Goal: Task Accomplishment & Management: Use online tool/utility

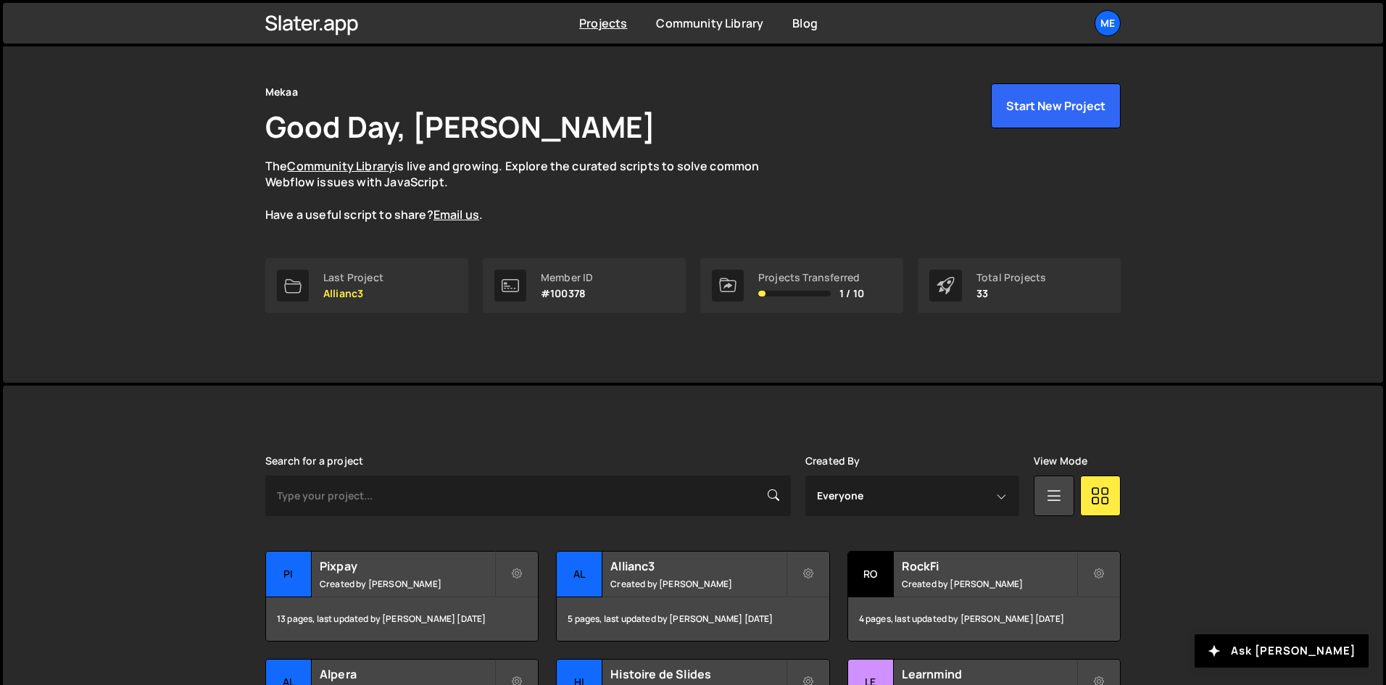
scroll to position [145, 0]
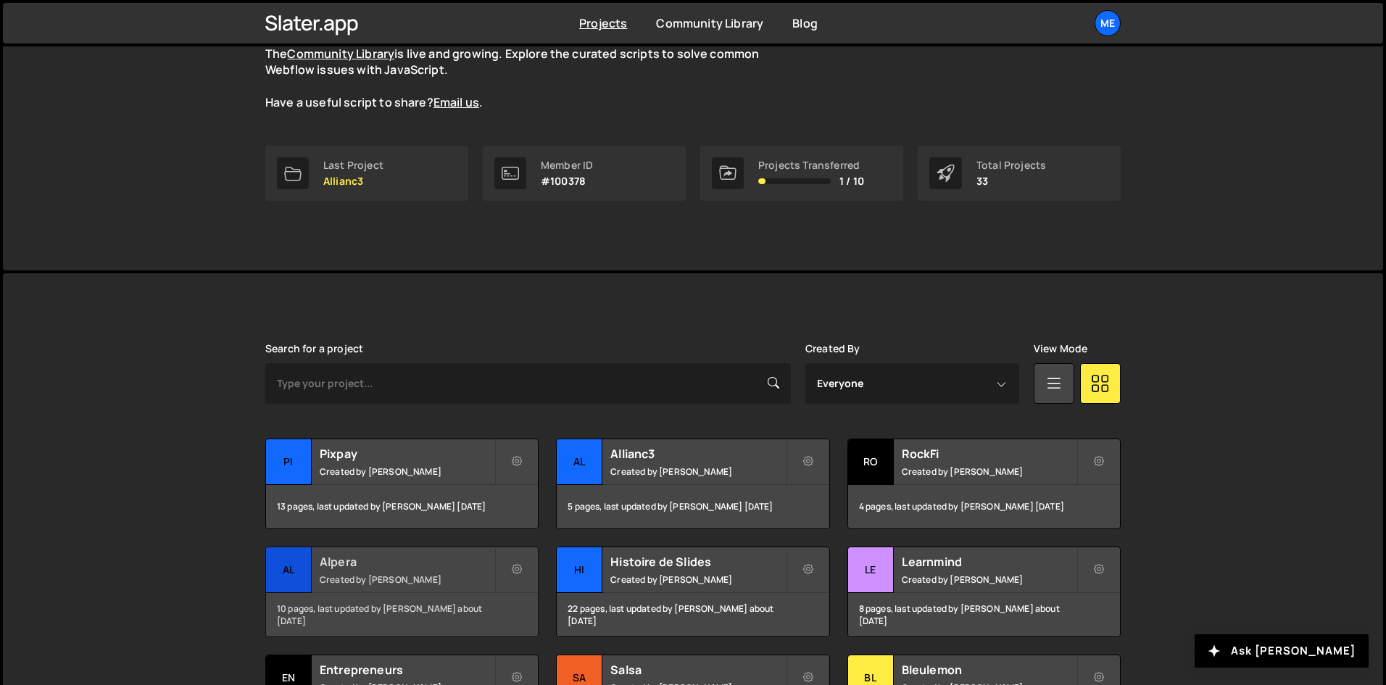
click at [358, 573] on small "Created by Alex Teillet" at bounding box center [407, 579] width 175 height 12
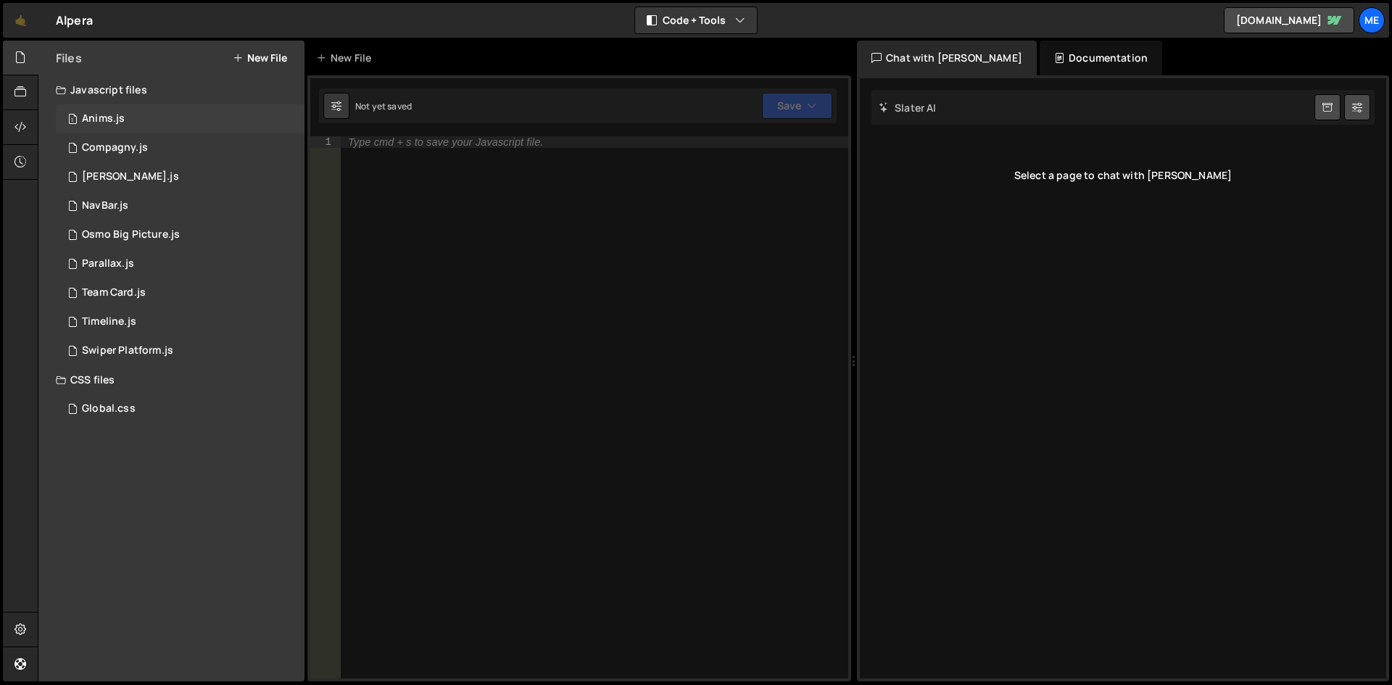
click at [141, 108] on div "1 Anims.js 0" at bounding box center [180, 118] width 249 height 29
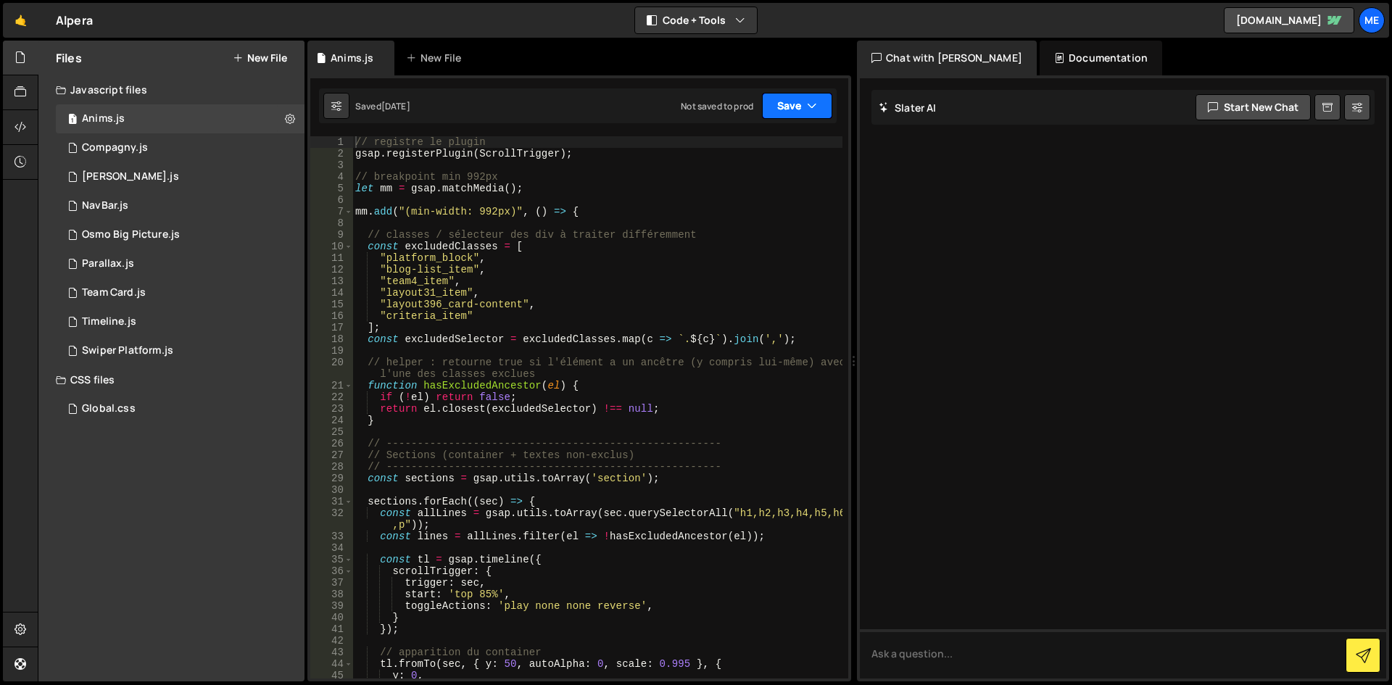
click at [785, 107] on button "Save" at bounding box center [797, 106] width 70 height 26
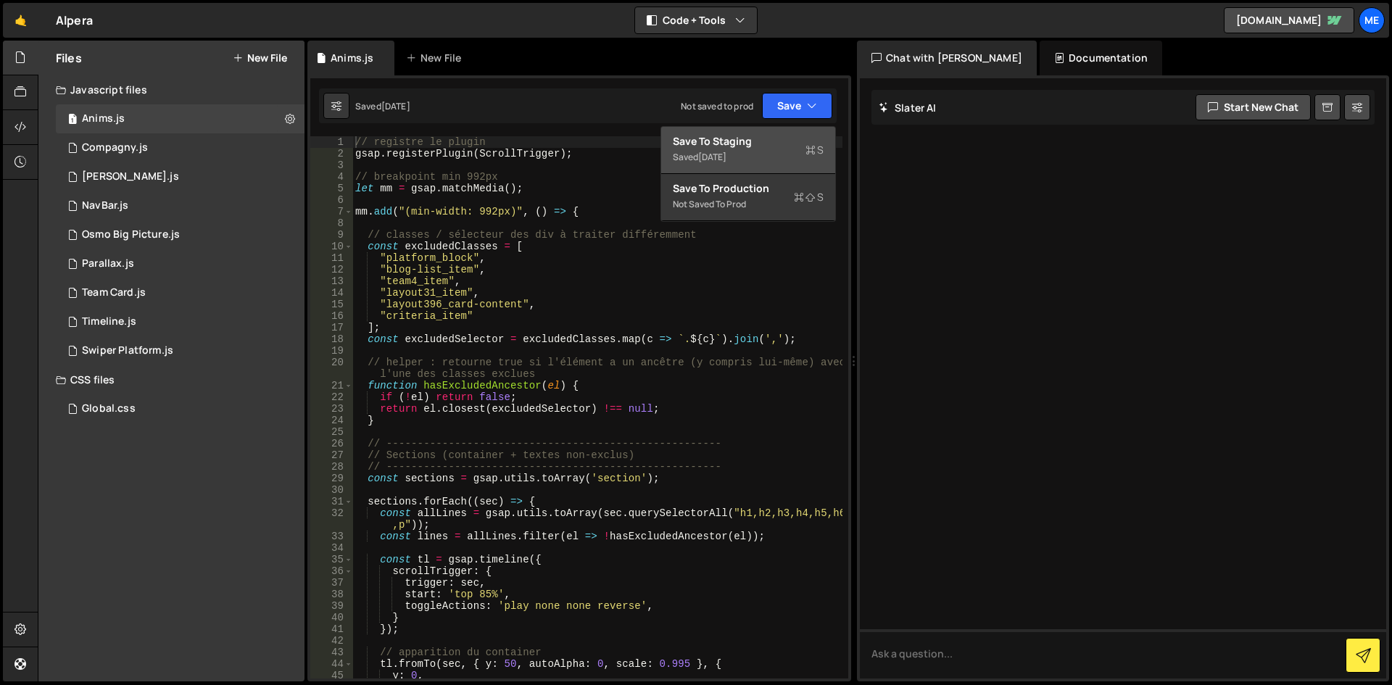
click at [781, 137] on div "Save to Staging S" at bounding box center [748, 141] width 151 height 14
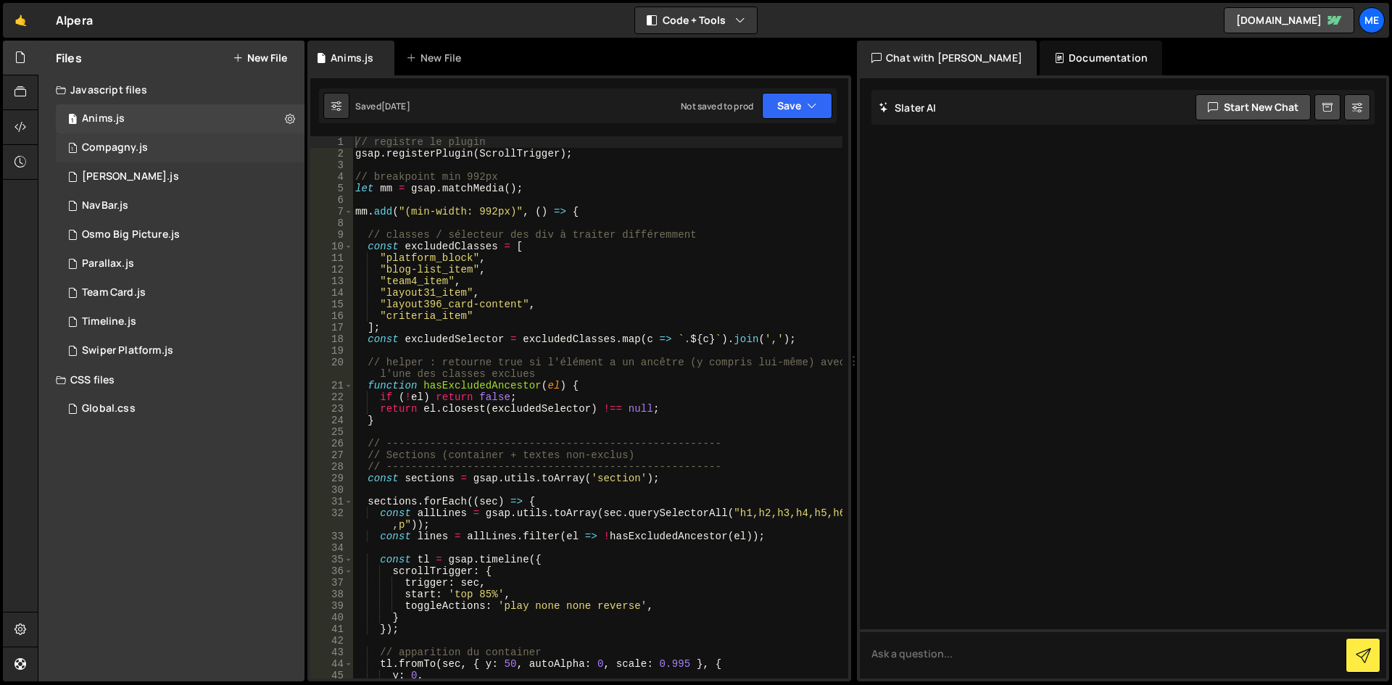
click at [118, 157] on div "1 Compagny.js 0" at bounding box center [180, 147] width 249 height 29
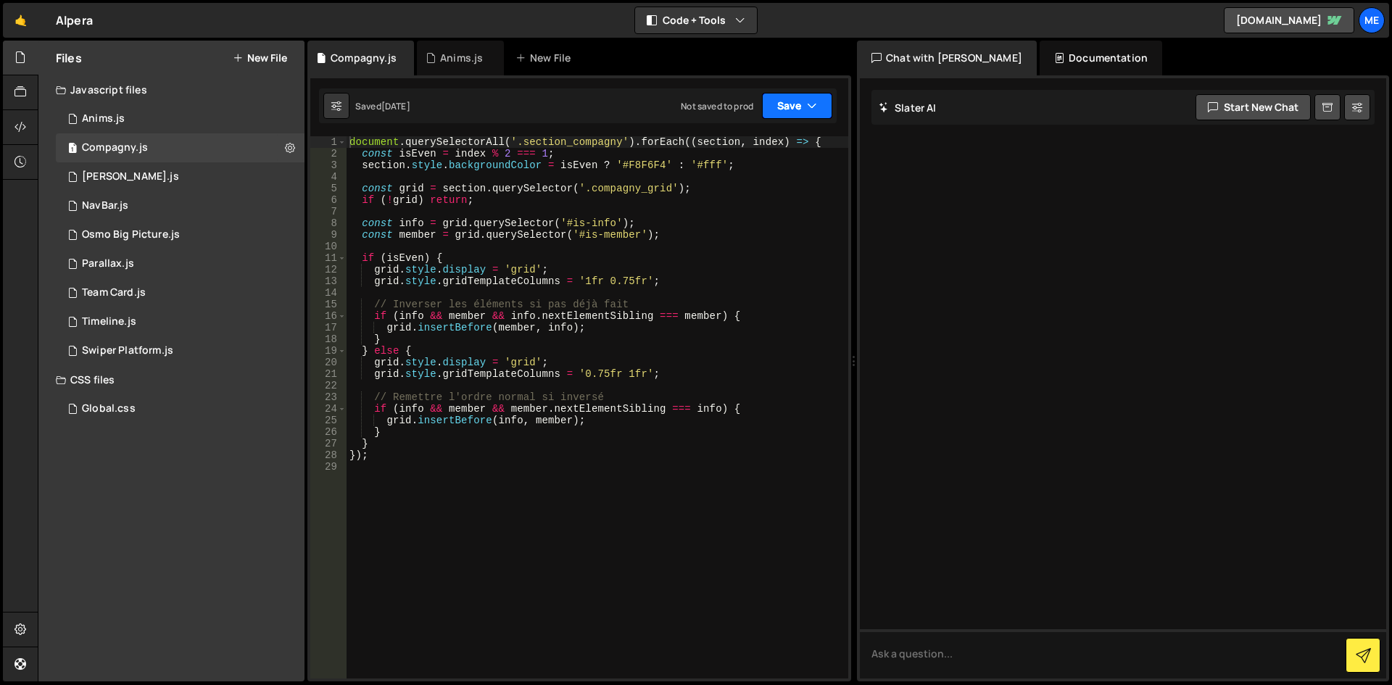
click at [804, 118] on button "Save" at bounding box center [797, 106] width 70 height 26
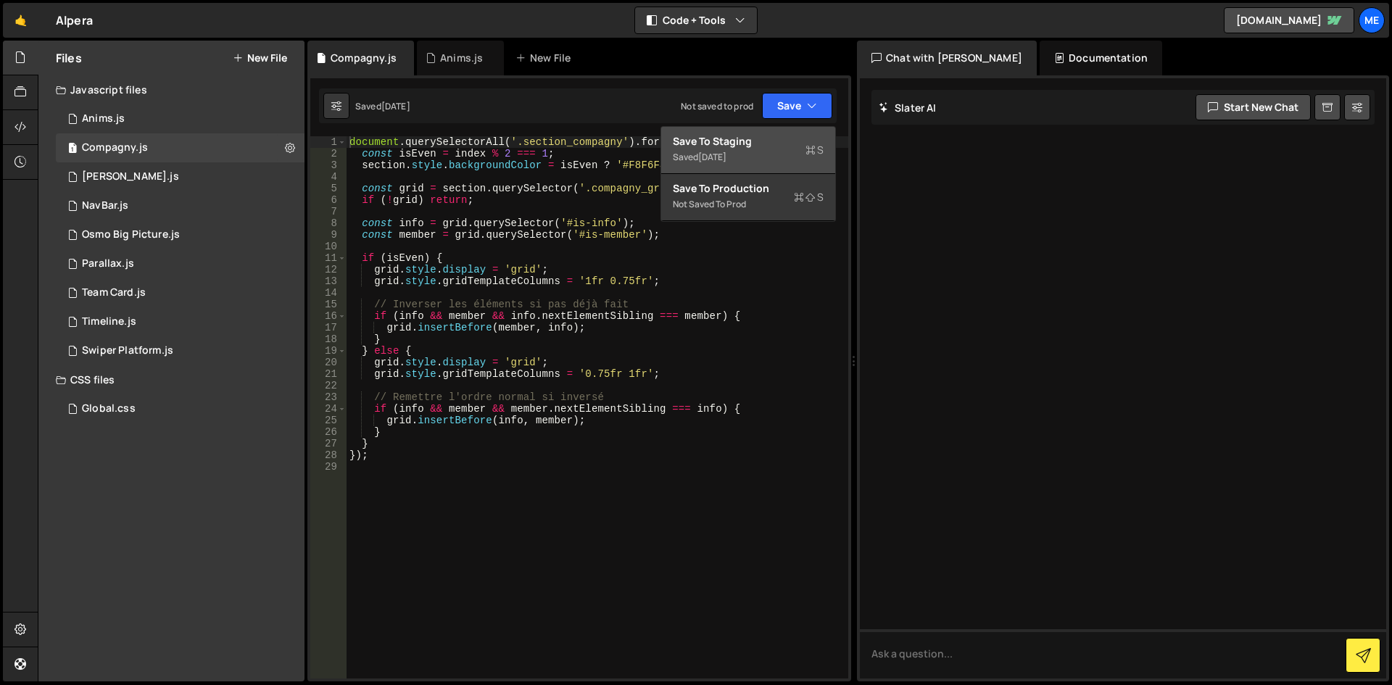
click at [717, 146] on div "Save to Staging S" at bounding box center [748, 141] width 151 height 14
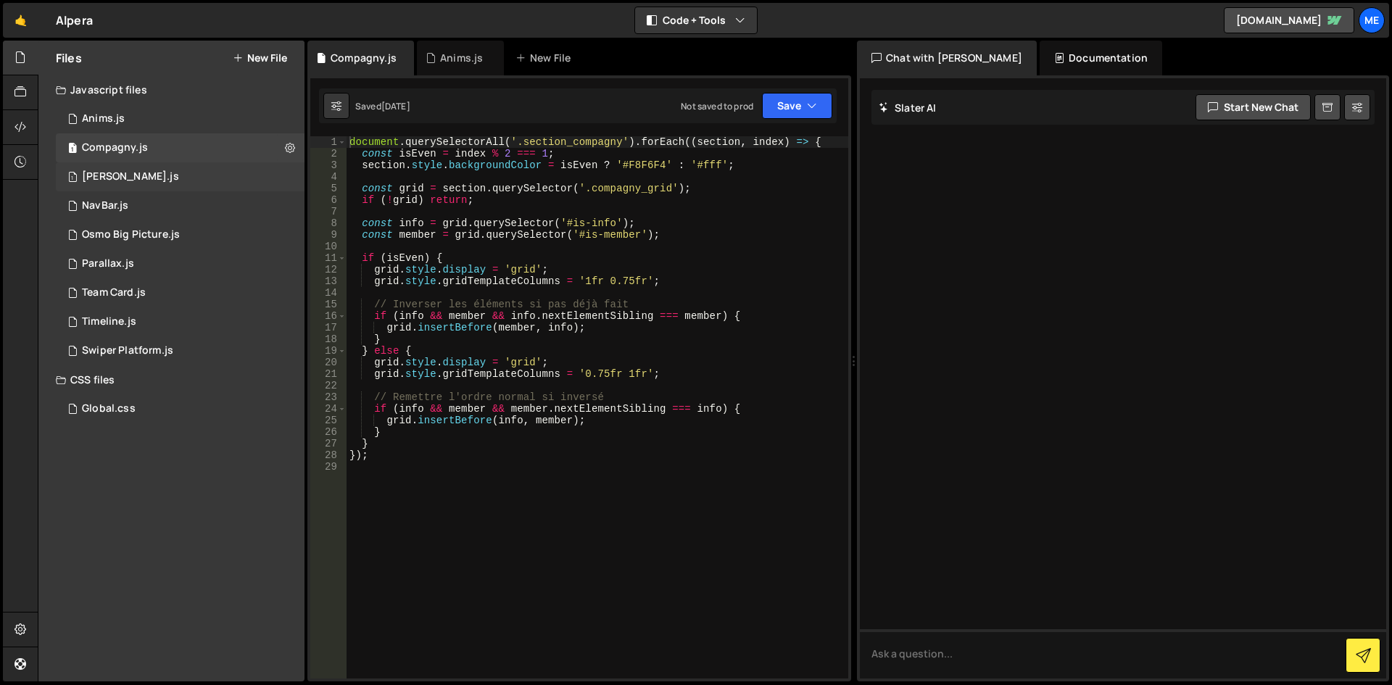
click at [156, 171] on div "1 [PERSON_NAME].js 0" at bounding box center [180, 176] width 249 height 29
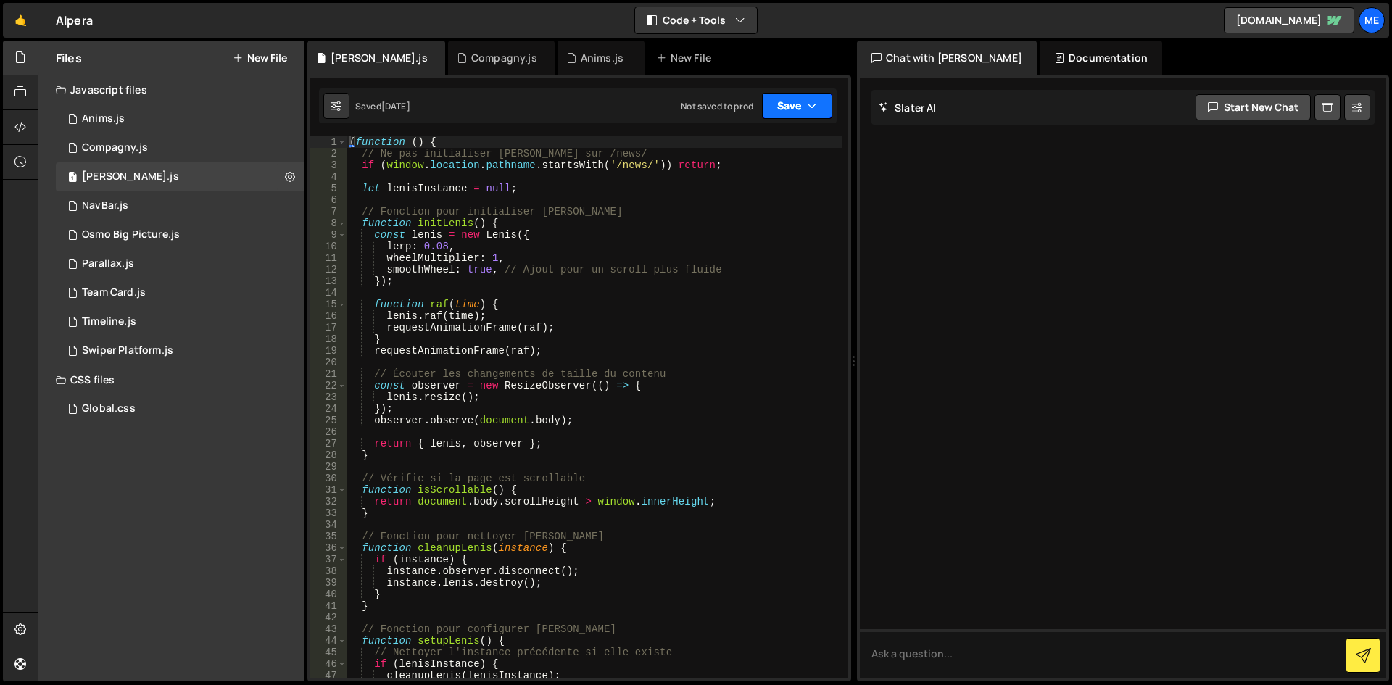
click at [799, 112] on button "Save" at bounding box center [797, 106] width 70 height 26
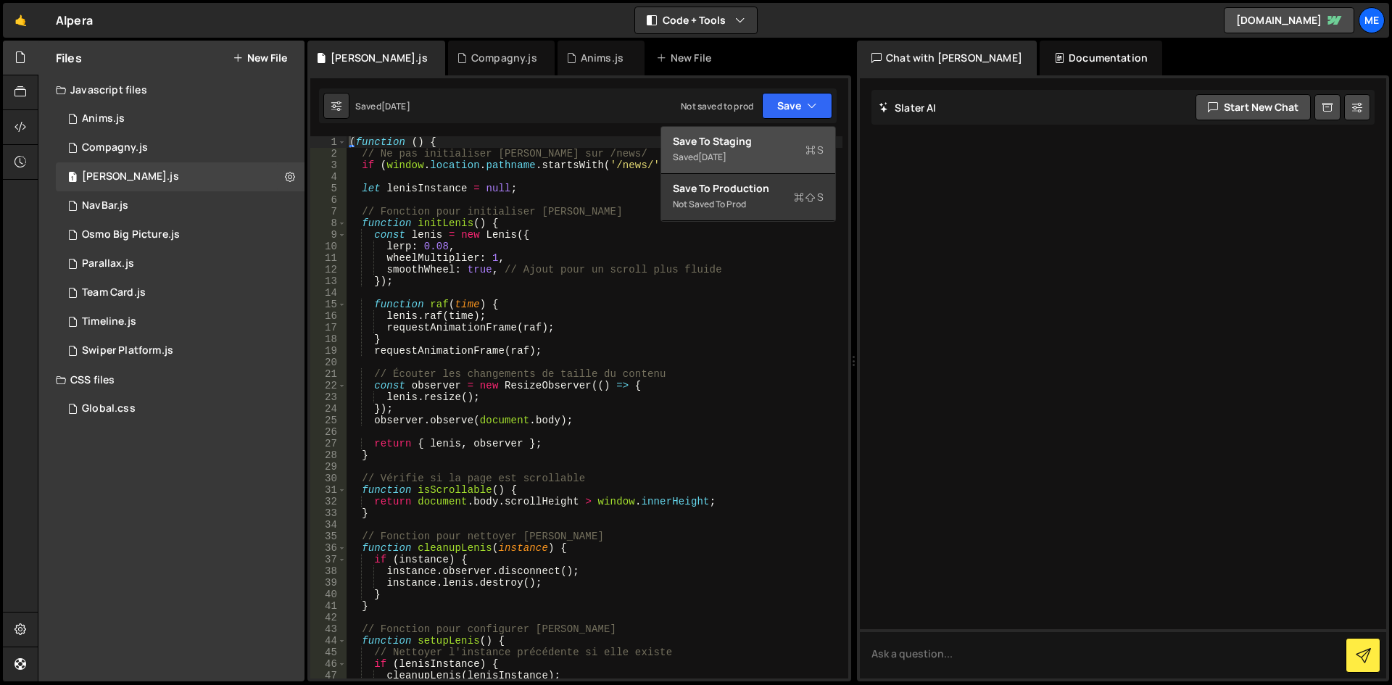
click at [704, 155] on div "[DATE]" at bounding box center [712, 157] width 28 height 12
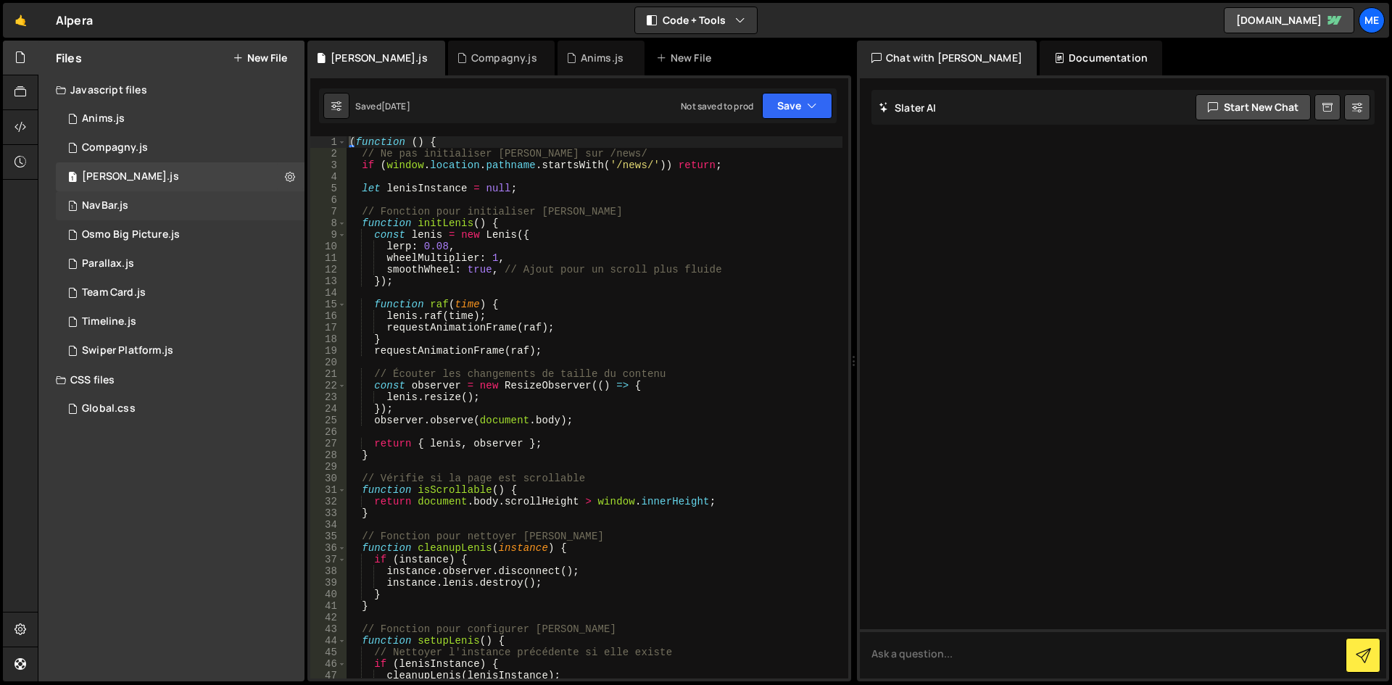
click at [170, 212] on div "1 NavBar.js 0" at bounding box center [180, 205] width 249 height 29
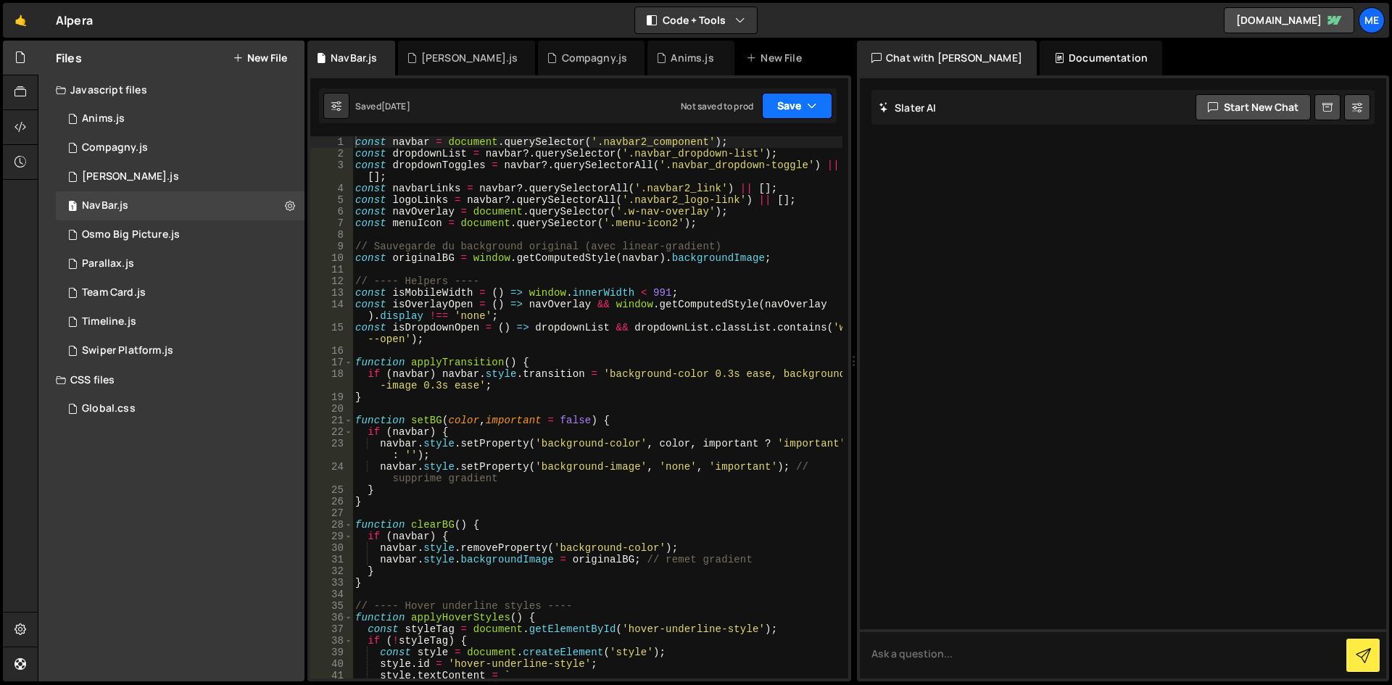
click at [777, 102] on button "Save" at bounding box center [797, 106] width 70 height 26
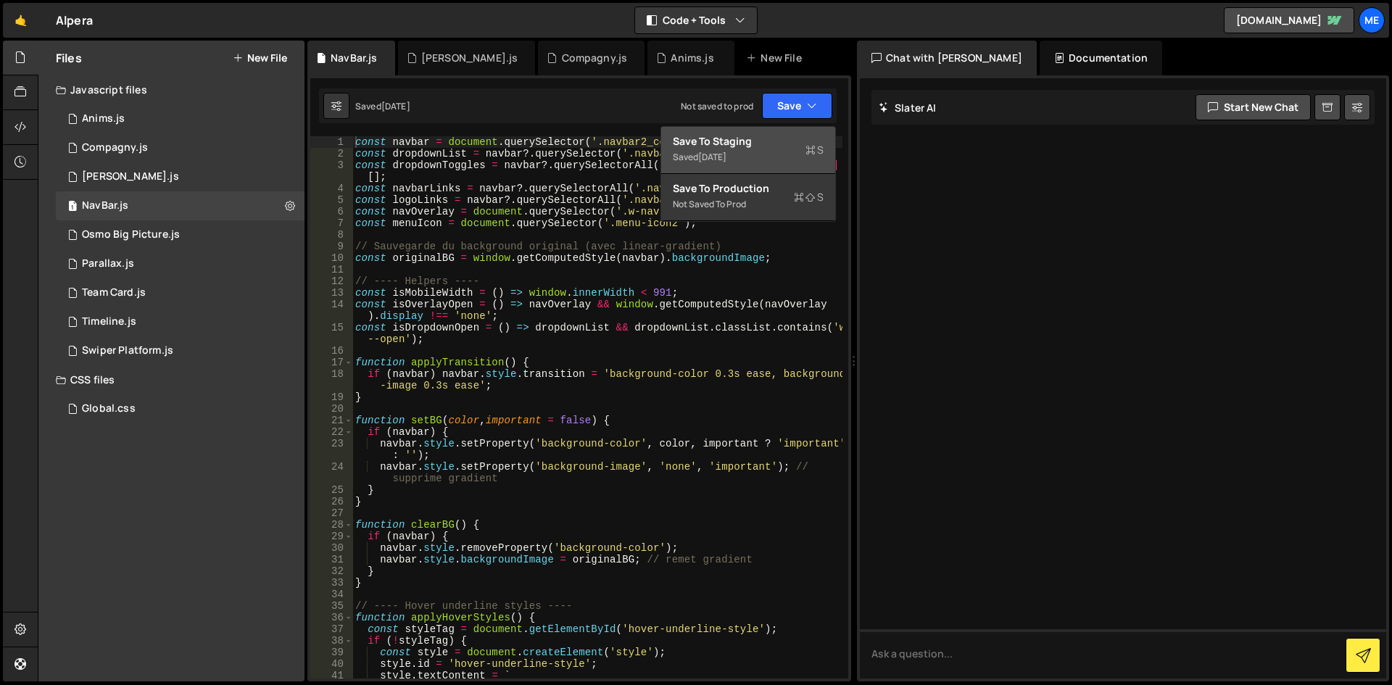
click at [691, 144] on div "Save to Staging S" at bounding box center [748, 141] width 151 height 14
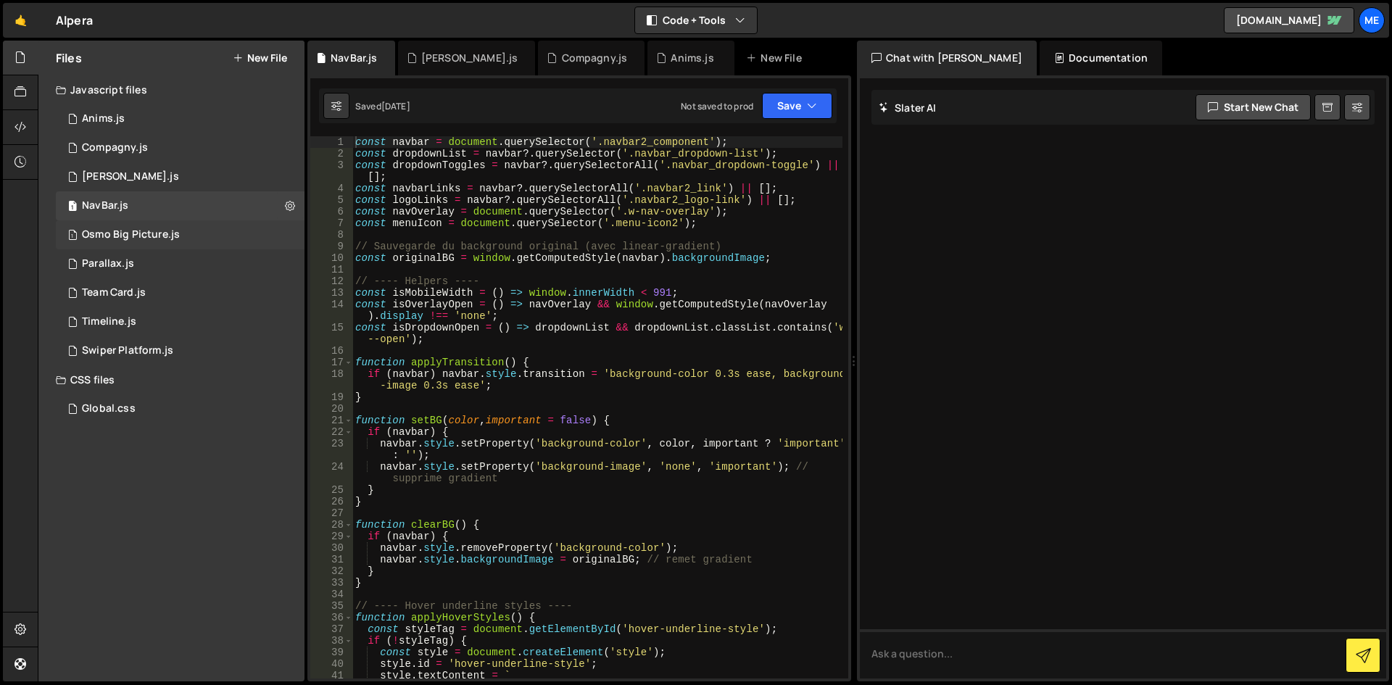
click at [188, 230] on div "1 Osmo Big Picture.js 0" at bounding box center [180, 234] width 249 height 29
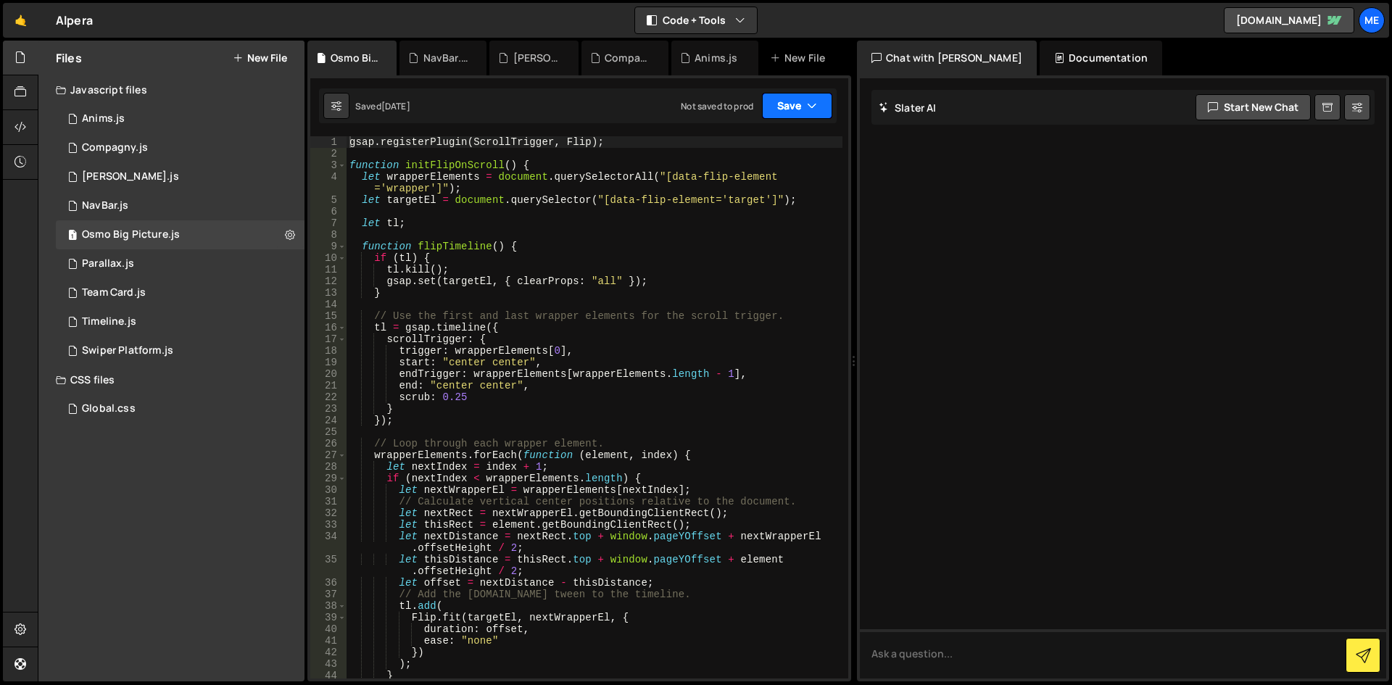
click at [799, 93] on button "Save" at bounding box center [797, 106] width 70 height 26
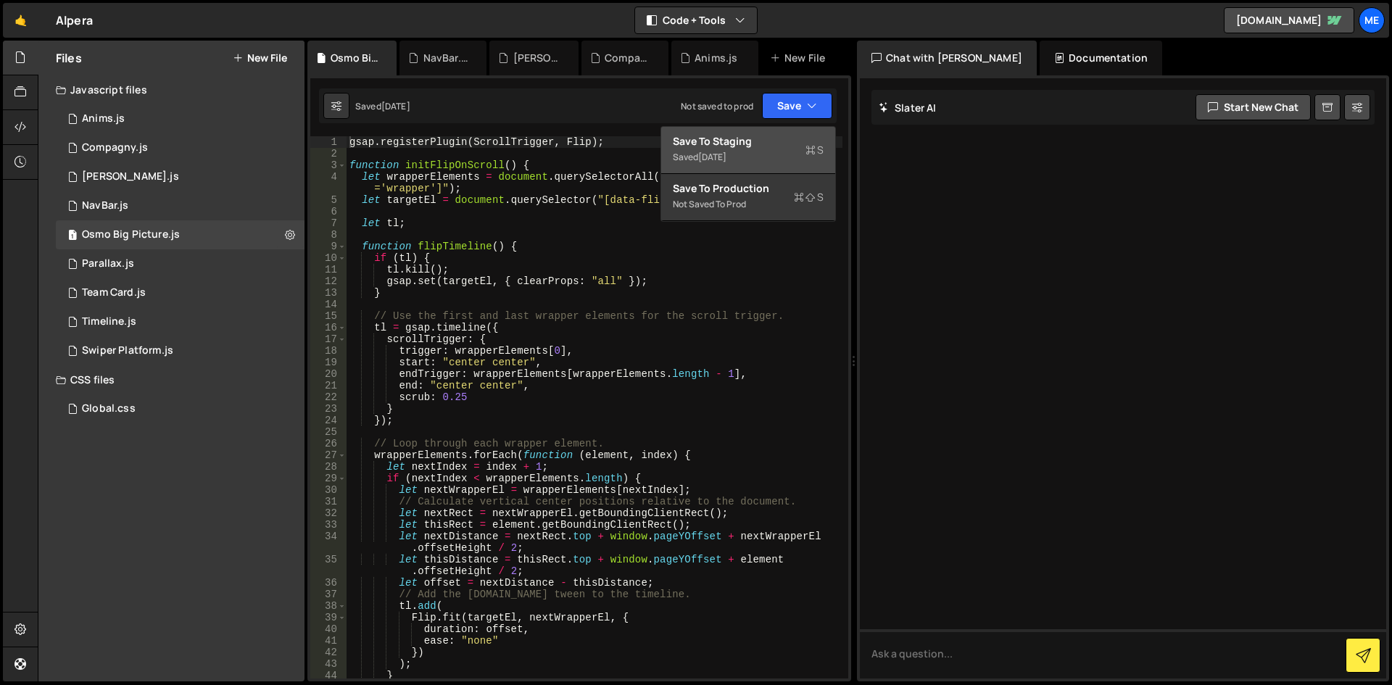
click at [716, 144] on div "Save to Staging S" at bounding box center [748, 141] width 151 height 14
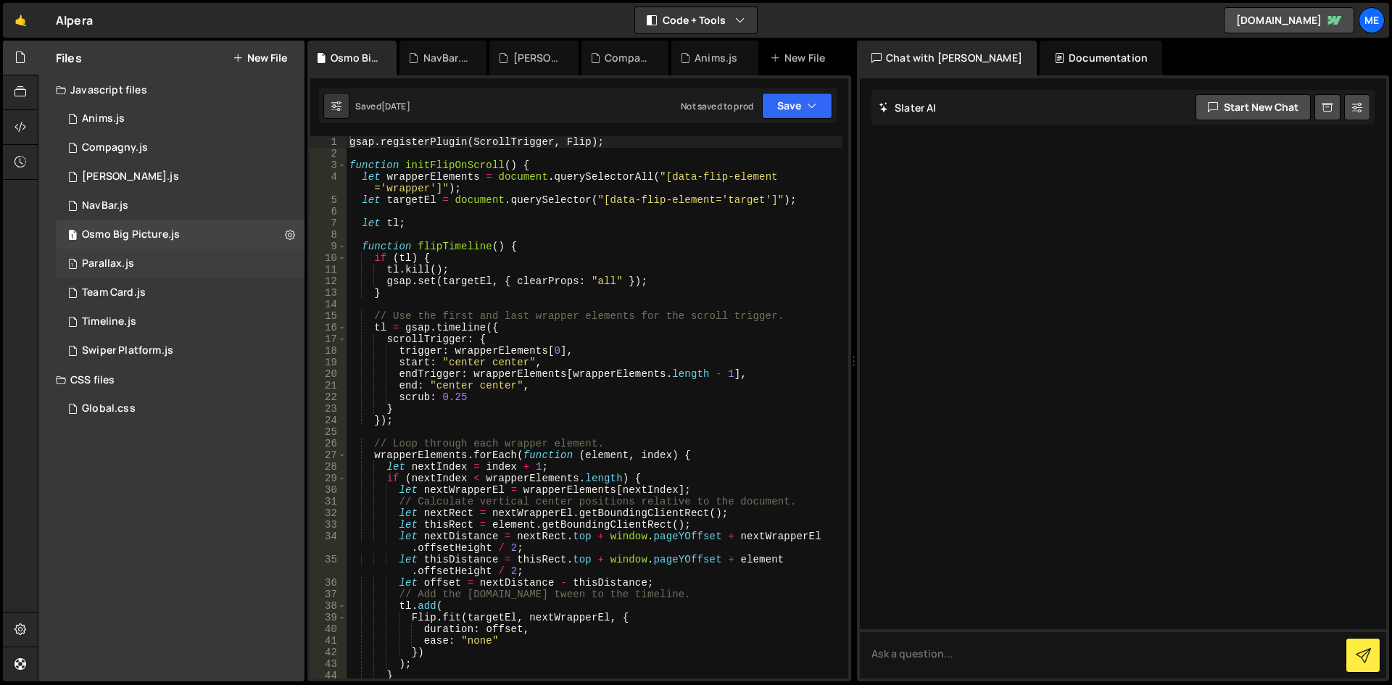
click at [133, 257] on div "1 Parallax.js 0" at bounding box center [180, 263] width 249 height 29
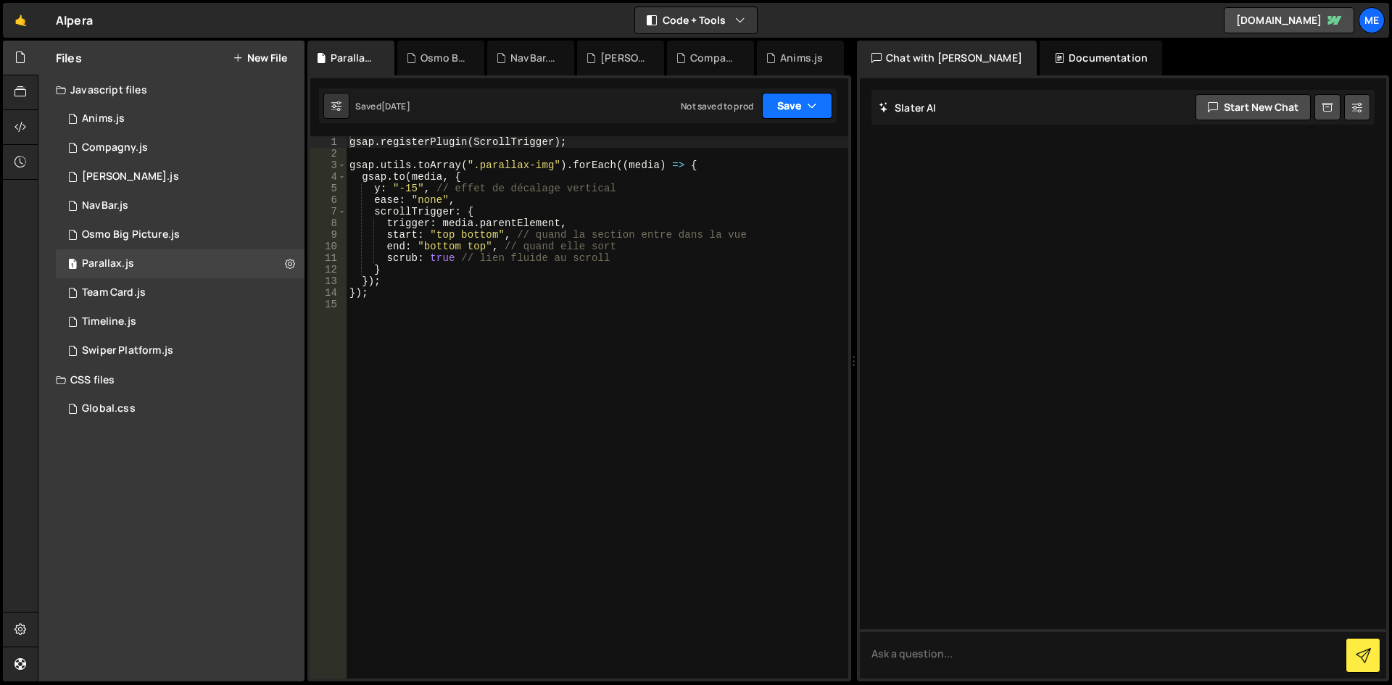
click at [807, 107] on icon "button" at bounding box center [812, 106] width 10 height 14
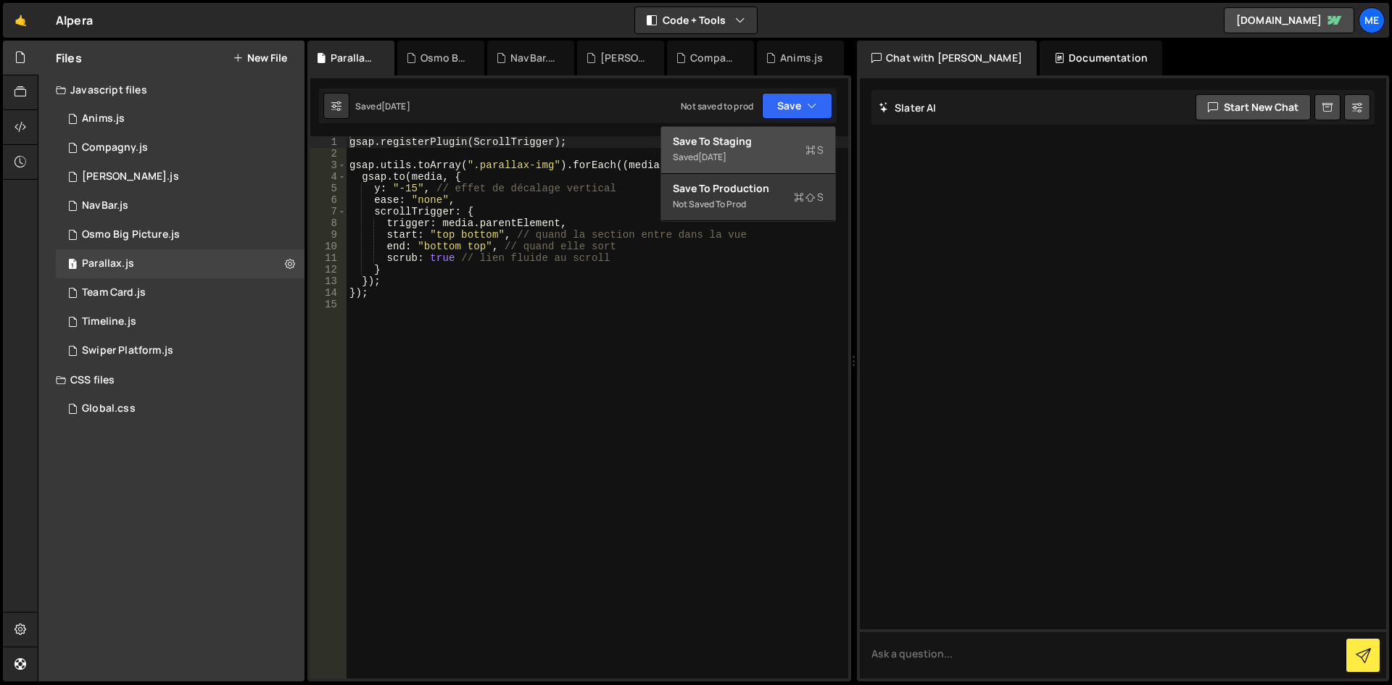
click at [758, 147] on div "Save to Staging S" at bounding box center [748, 141] width 151 height 14
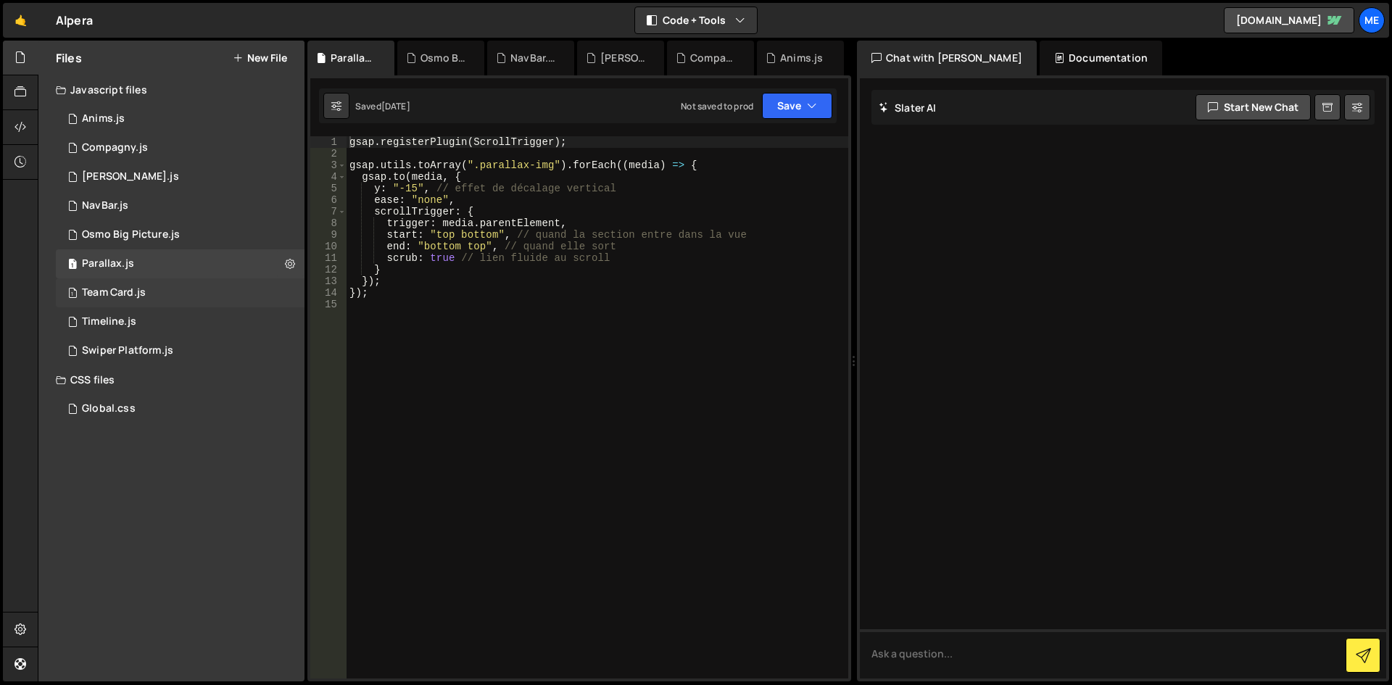
click at [178, 283] on div "1 Team Card.js 0" at bounding box center [180, 292] width 249 height 29
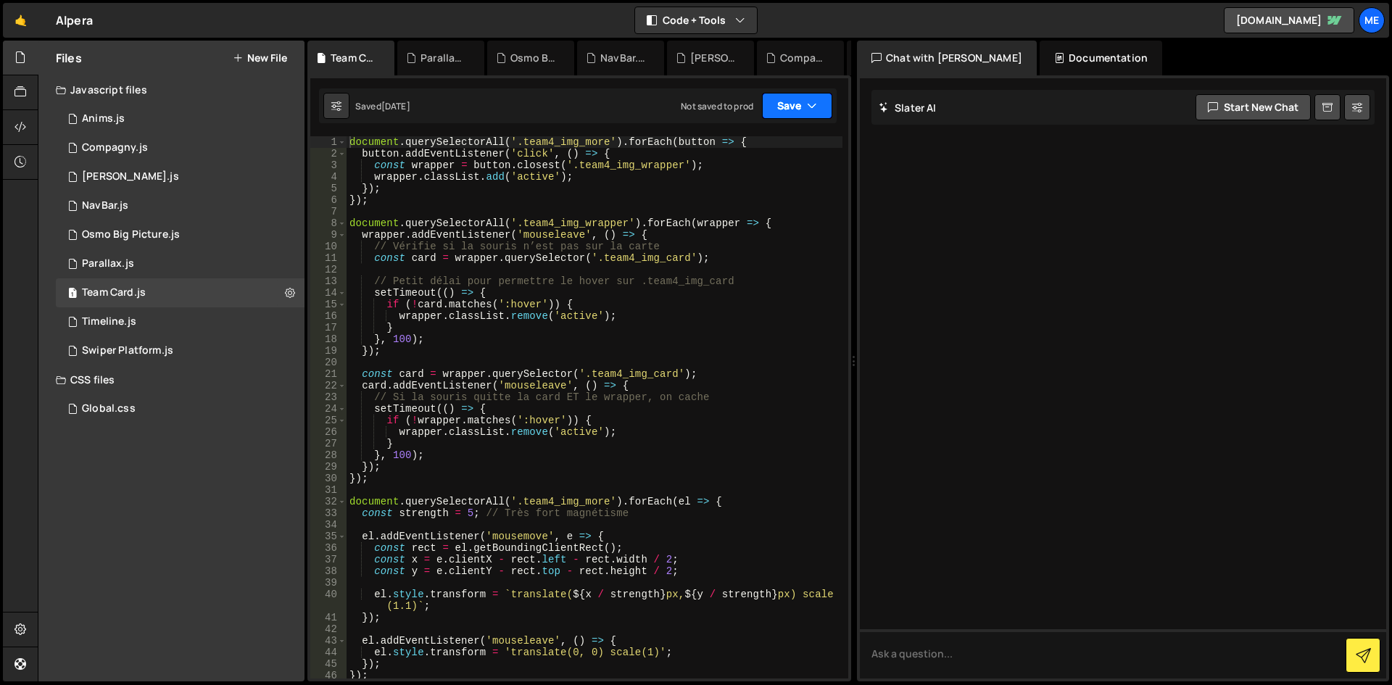
click at [807, 104] on icon "button" at bounding box center [812, 106] width 10 height 14
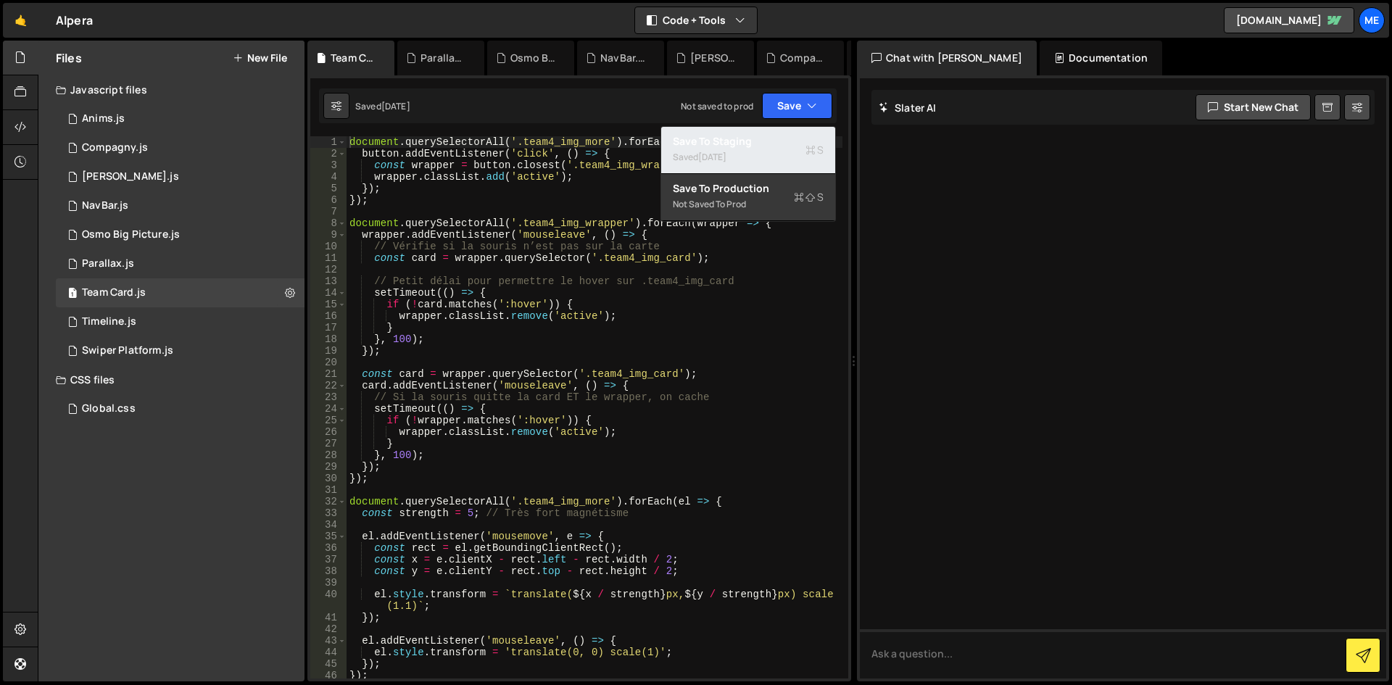
click at [726, 151] on div "[DATE]" at bounding box center [712, 157] width 28 height 12
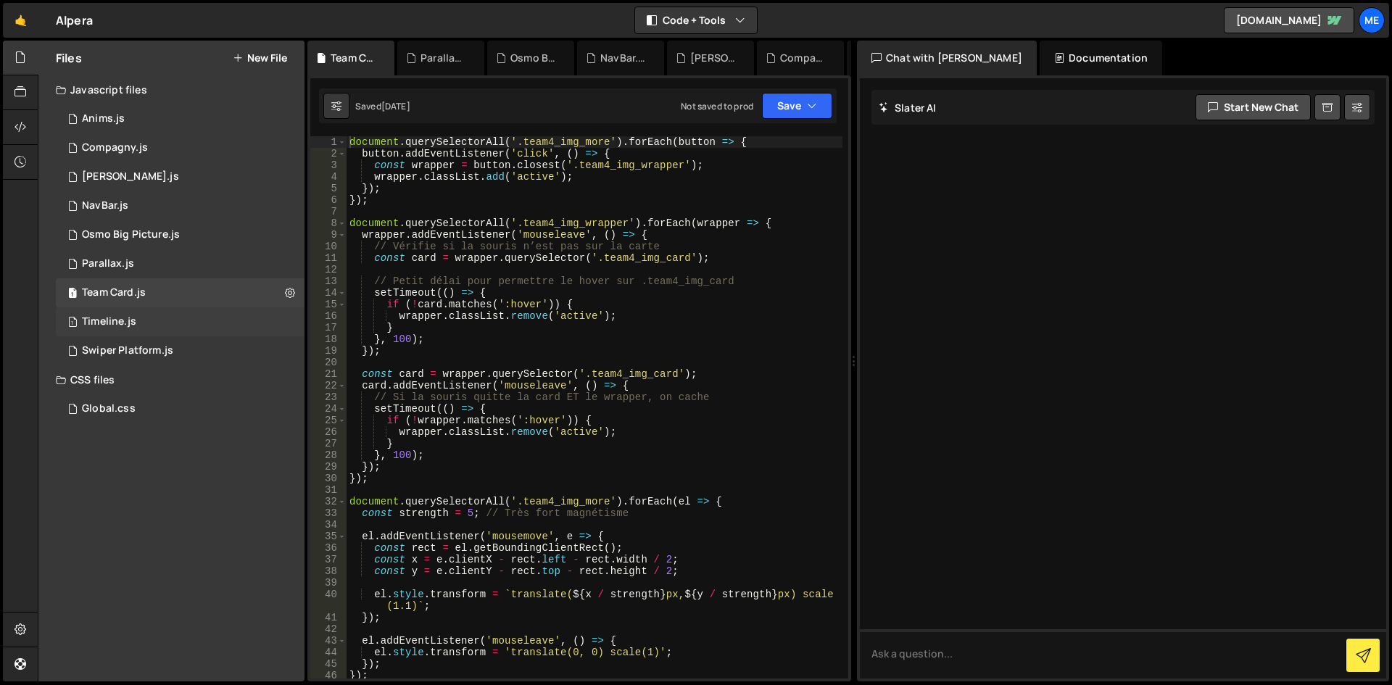
click at [108, 313] on div "1 Timeline.js 0" at bounding box center [180, 321] width 249 height 29
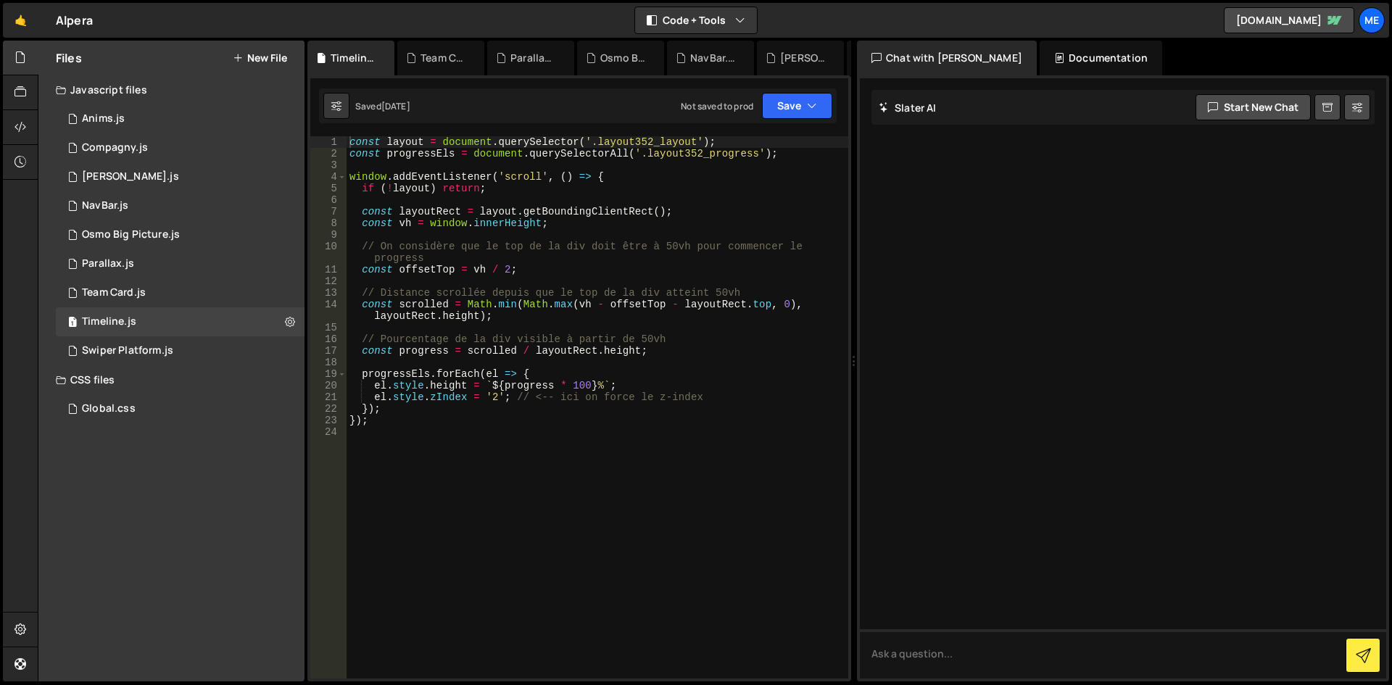
click at [781, 90] on div "Saved [DATE] Not saved to prod Upgrade to Edit Save Save to Staging S Saved [DA…" at bounding box center [578, 105] width 518 height 35
click at [782, 97] on button "Save" at bounding box center [797, 106] width 70 height 26
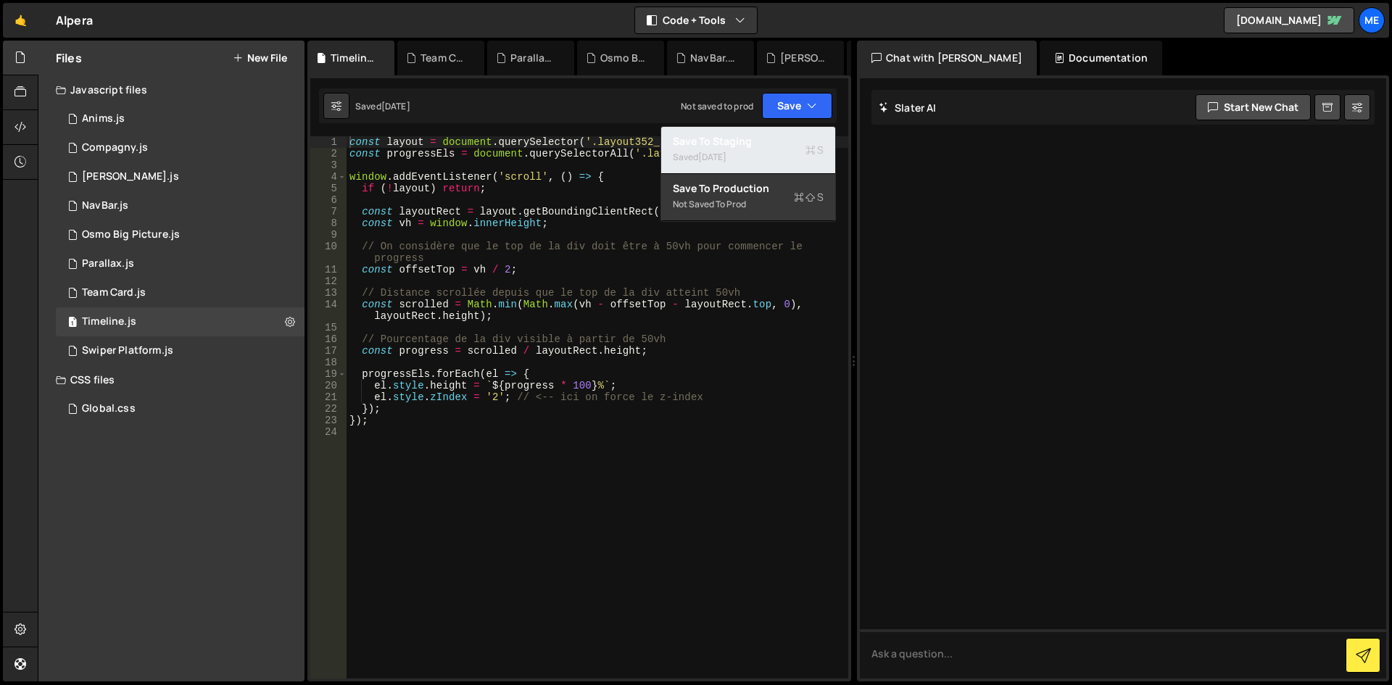
click at [715, 151] on div "[DATE]" at bounding box center [712, 157] width 28 height 12
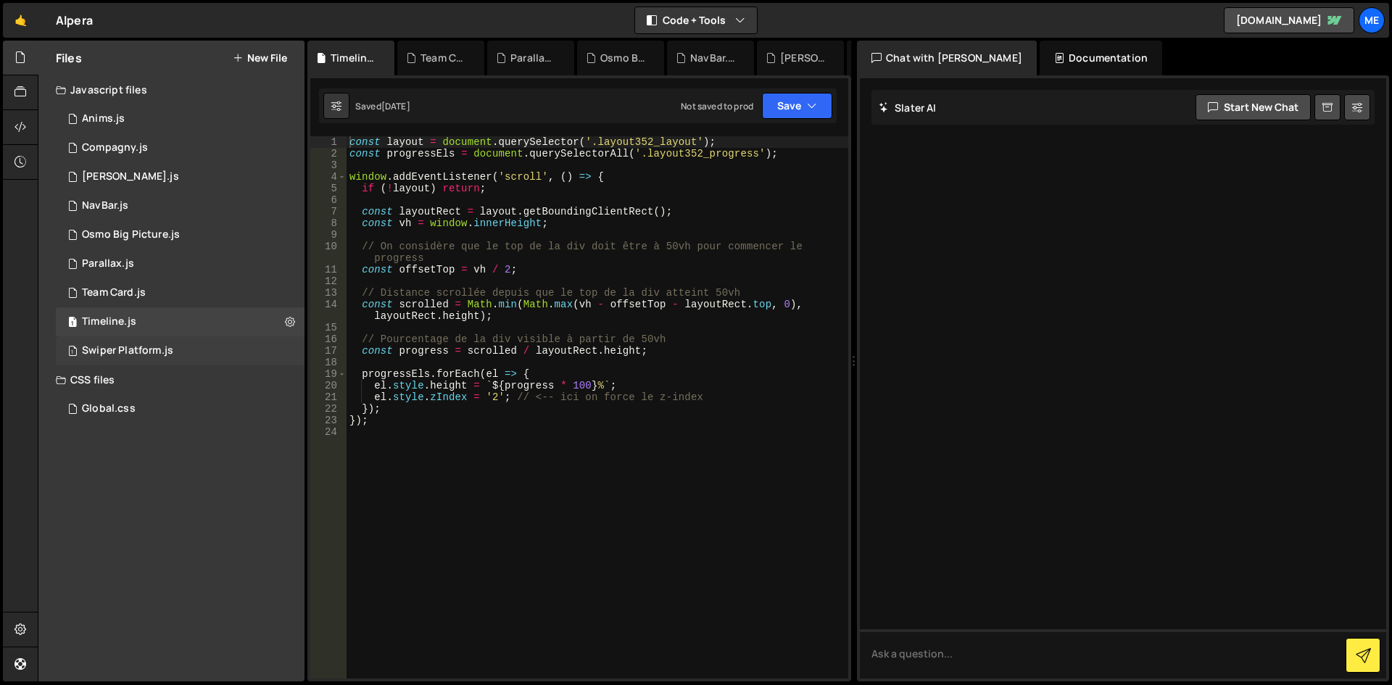
click at [117, 343] on div "1 Swiper Platform.js 0" at bounding box center [180, 350] width 249 height 29
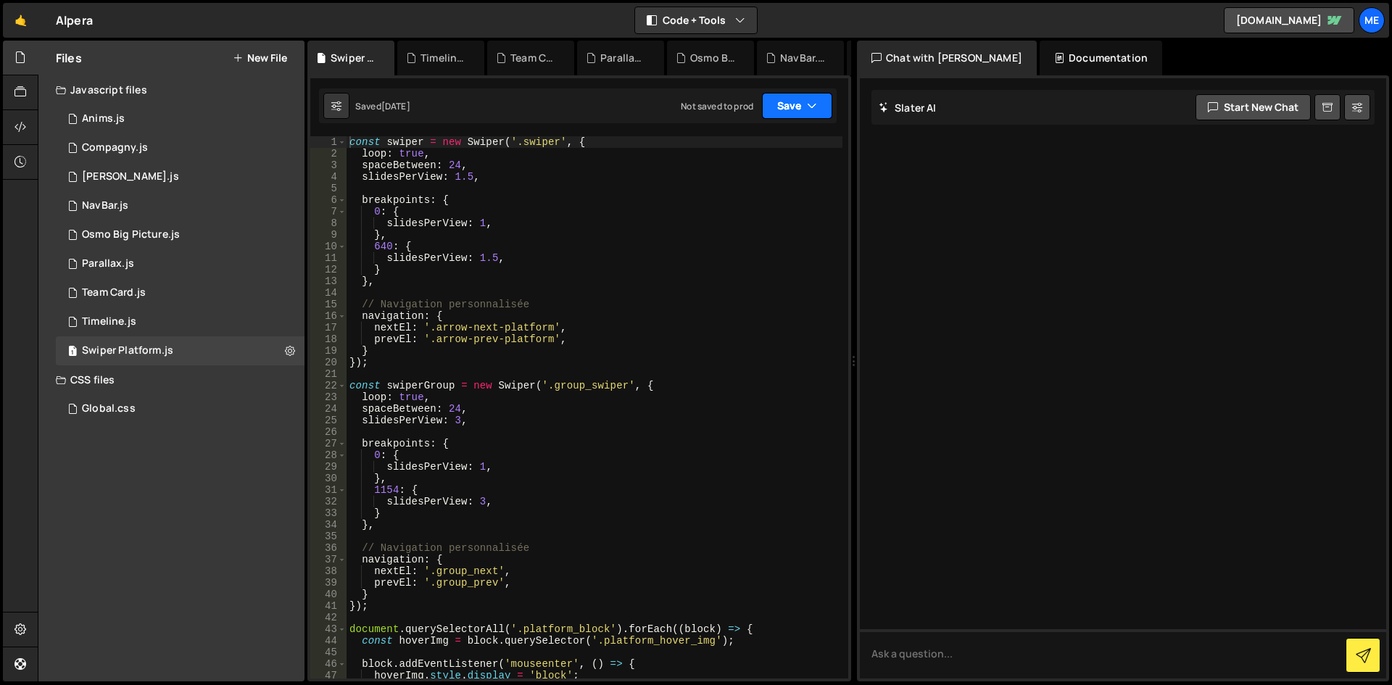
click at [818, 101] on button "Save" at bounding box center [797, 106] width 70 height 26
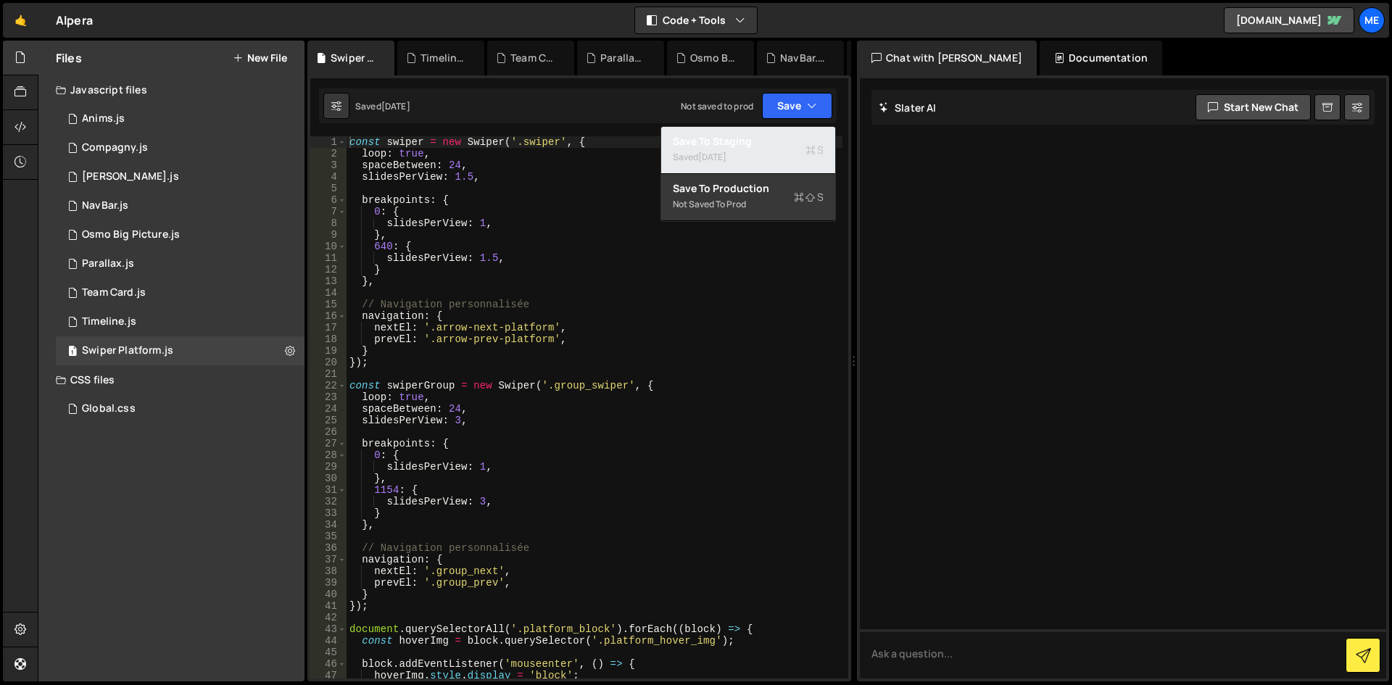
click at [752, 151] on div "Saved [DATE]" at bounding box center [748, 157] width 151 height 17
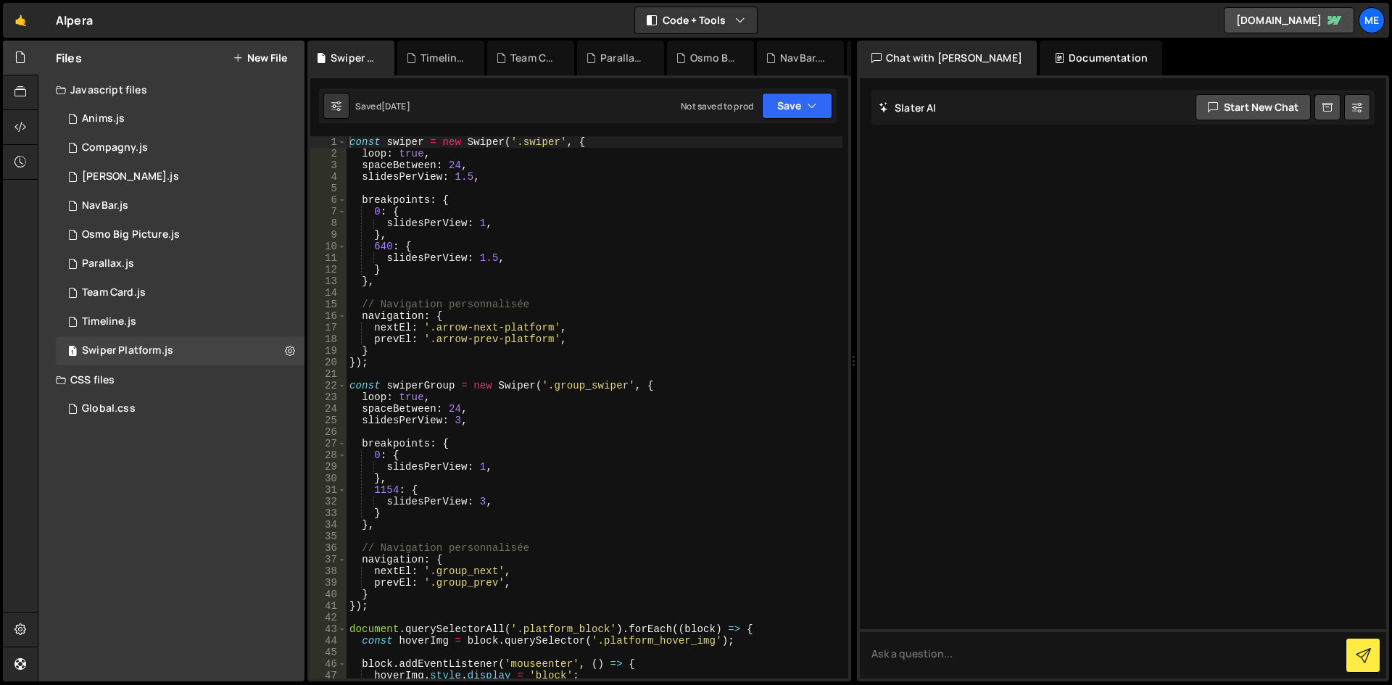
type textarea "0: {"
click at [555, 207] on div "const swiper = new Swiper ( '.swiper' , { loop : true , spaceBetween : 24 , sli…" at bounding box center [594, 418] width 496 height 565
click at [823, 120] on div "Saved [DATE] Not saved to prod Upgrade to Edit Save Save to Staging S Saved [DA…" at bounding box center [578, 105] width 518 height 35
click at [813, 98] on button "Save" at bounding box center [797, 106] width 70 height 26
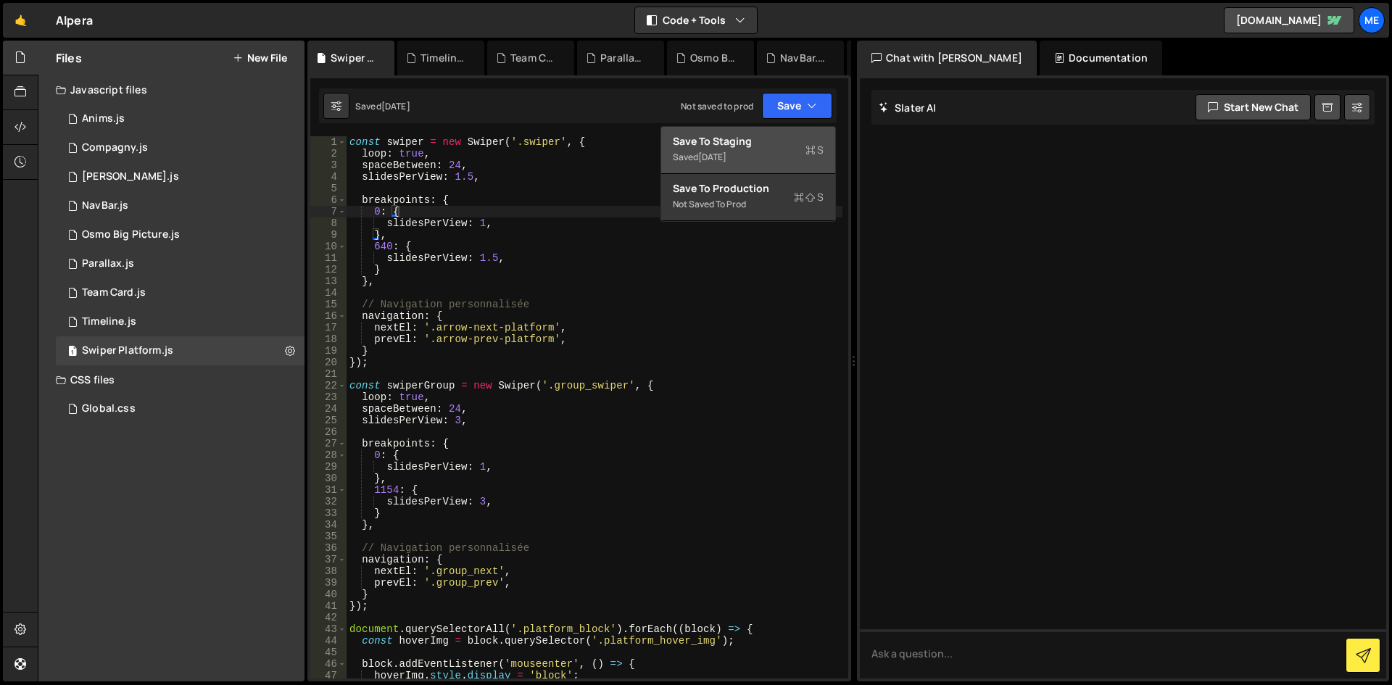
click at [756, 148] on div "Save to Staging S" at bounding box center [748, 141] width 151 height 14
